Goal: Task Accomplishment & Management: Manage account settings

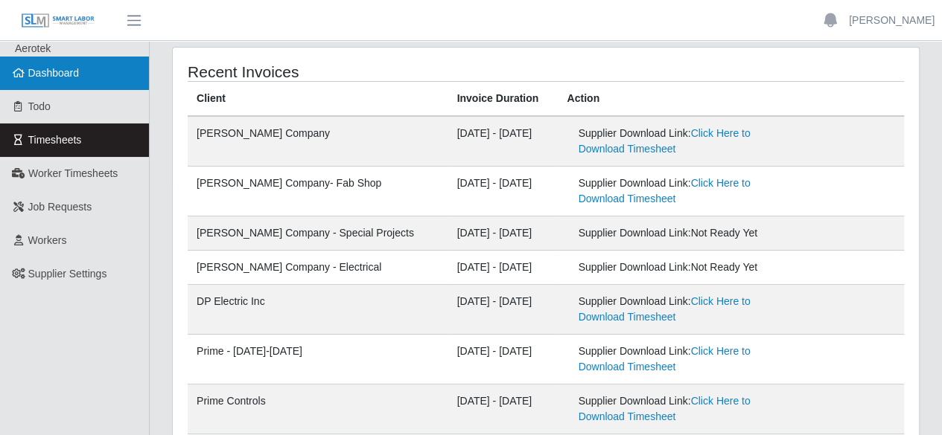
click at [68, 61] on link "Dashboard" at bounding box center [74, 73] width 149 height 33
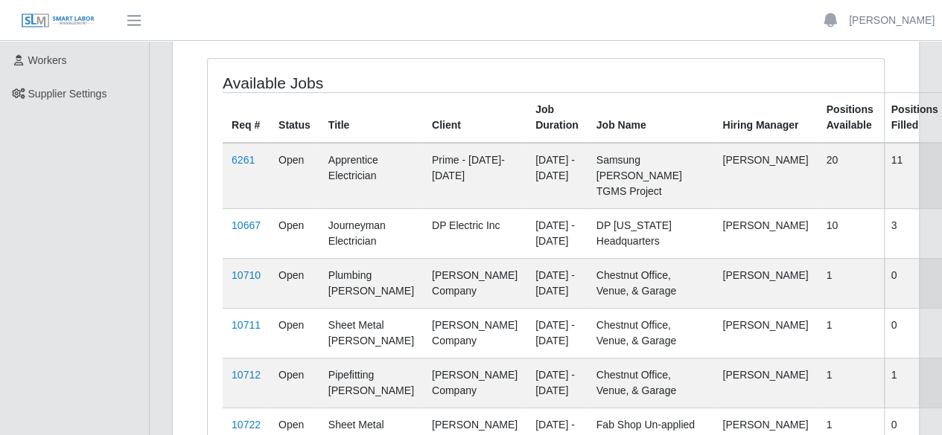
scroll to position [182, 0]
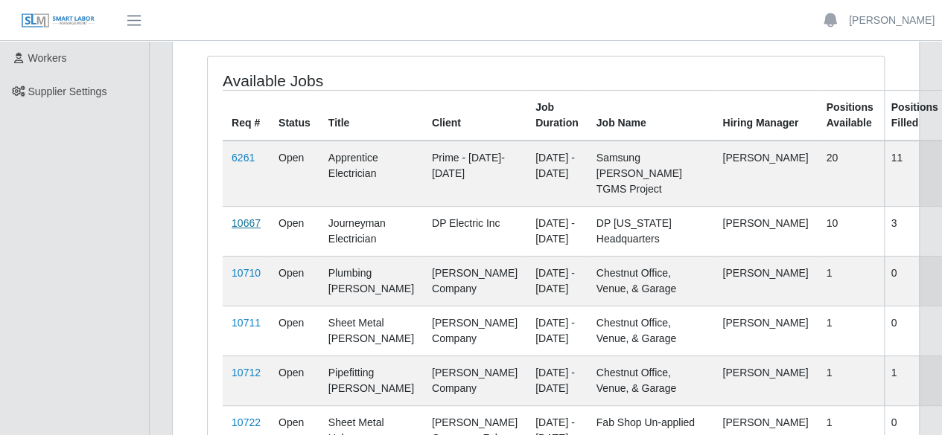
click at [243, 223] on link "10667" at bounding box center [246, 223] width 29 height 12
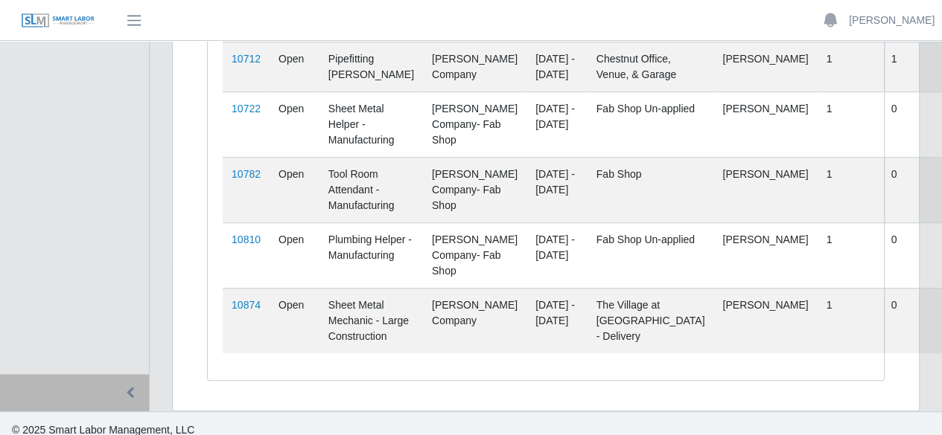
scroll to position [505, 0]
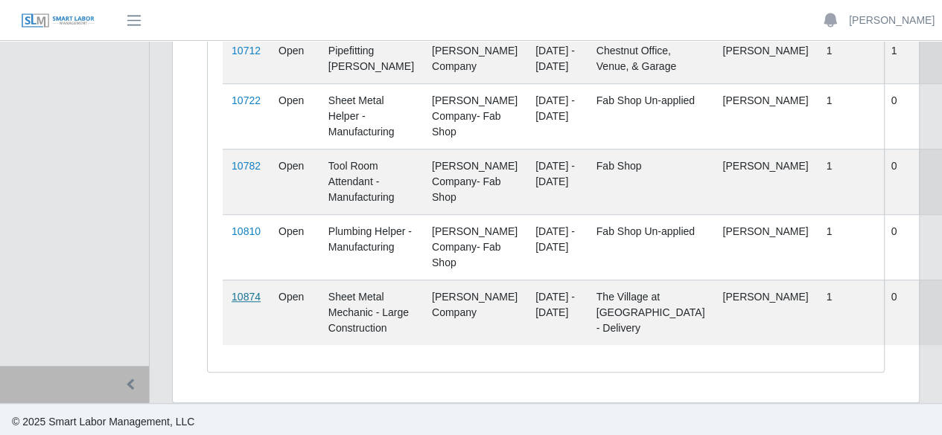
click at [247, 297] on link "10874" at bounding box center [246, 297] width 29 height 12
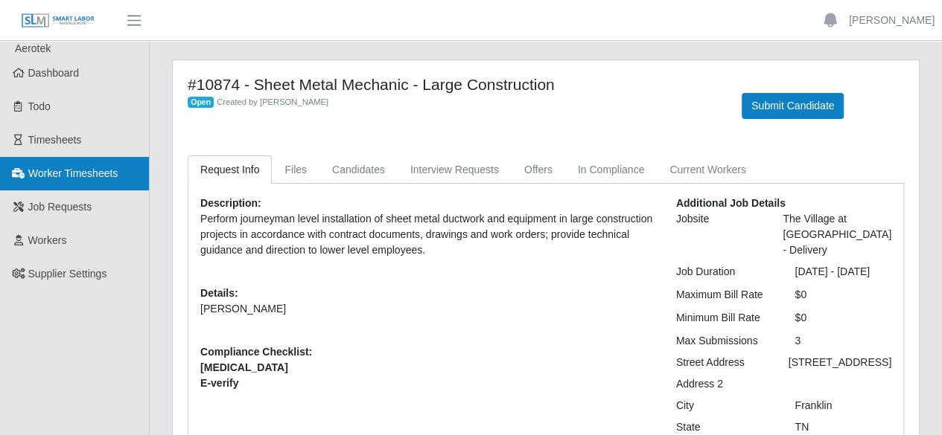
click at [109, 175] on span "Worker Timesheets" at bounding box center [72, 173] width 89 height 12
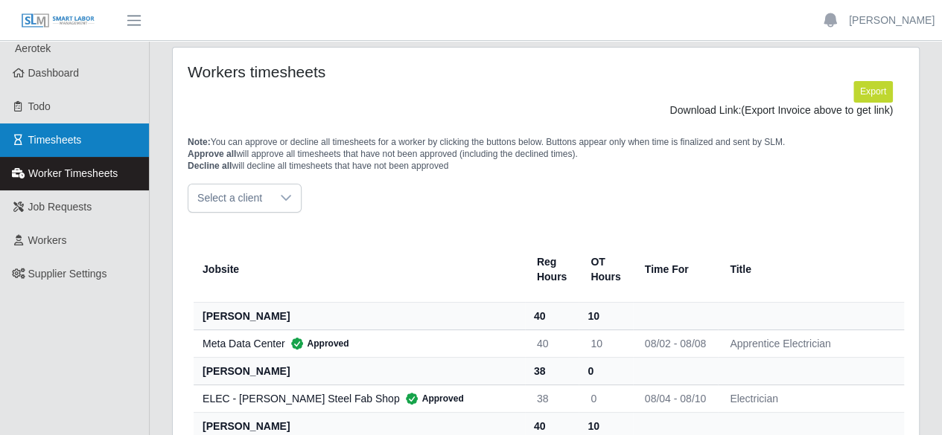
click at [80, 141] on span "Timesheets" at bounding box center [55, 140] width 54 height 12
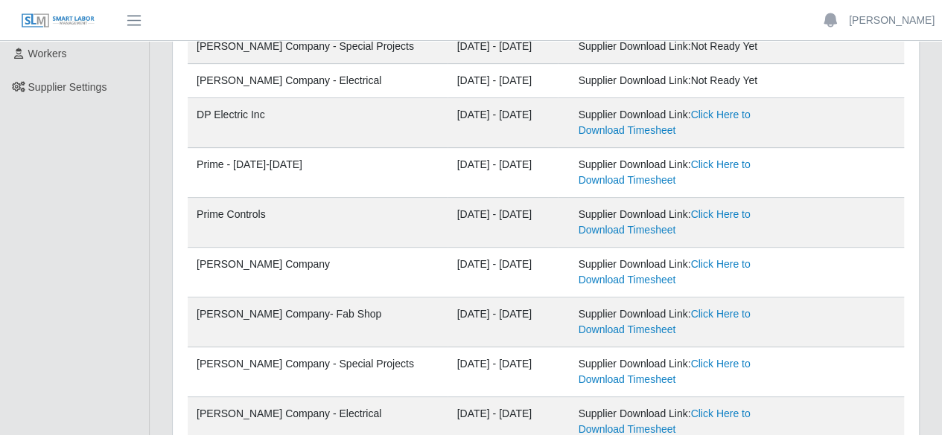
scroll to position [194, 0]
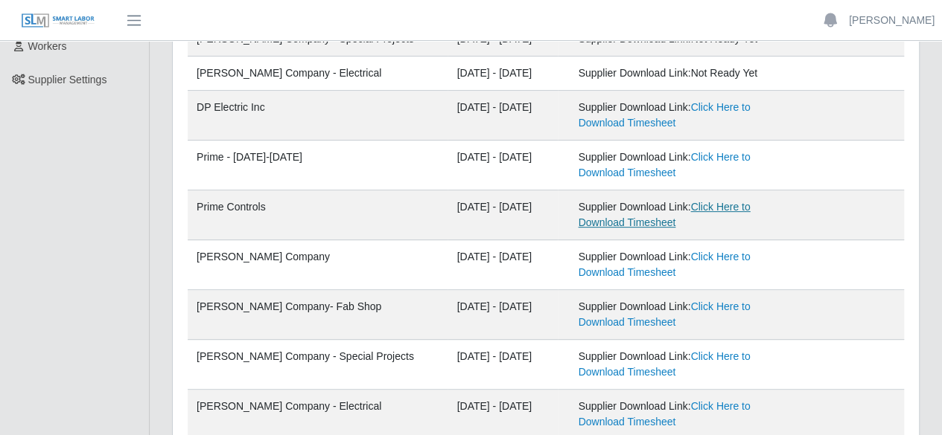
click at [692, 206] on link "Click Here to Download Timesheet" at bounding box center [664, 215] width 172 height 28
